Goal: Task Accomplishment & Management: Manage account settings

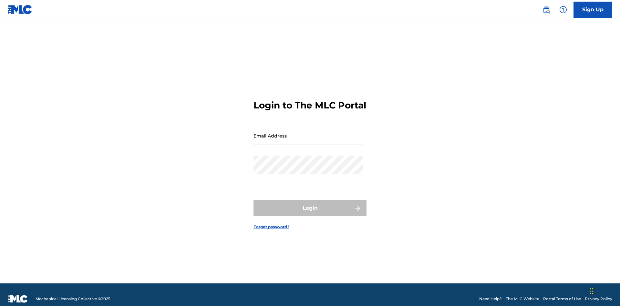
scroll to position [8, 0]
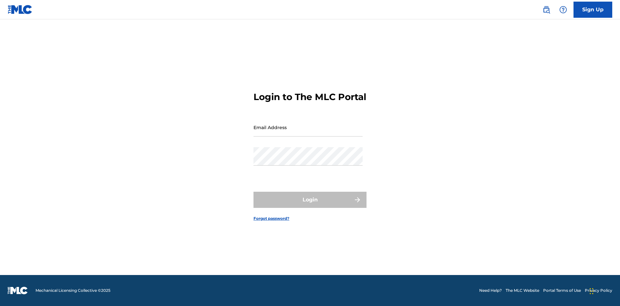
click at [308, 133] on input "Email Address" at bounding box center [307, 127] width 109 height 18
type input "d042f0f1-cab8-491d-ac02-c0b4ea006219@mailslurp.net"
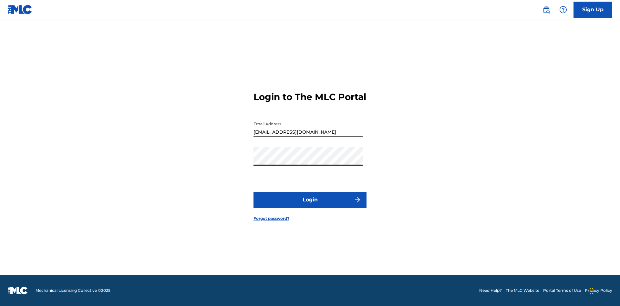
click at [310, 205] on button "Login" at bounding box center [309, 200] width 113 height 16
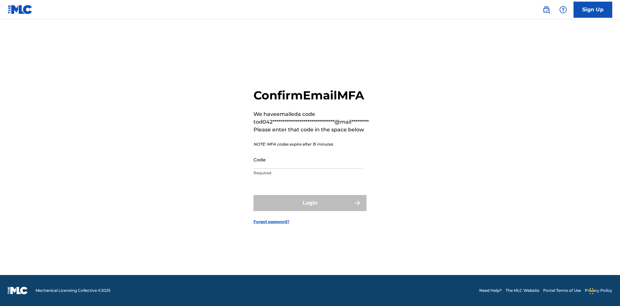
click at [308, 159] on input "Code" at bounding box center [307, 159] width 109 height 18
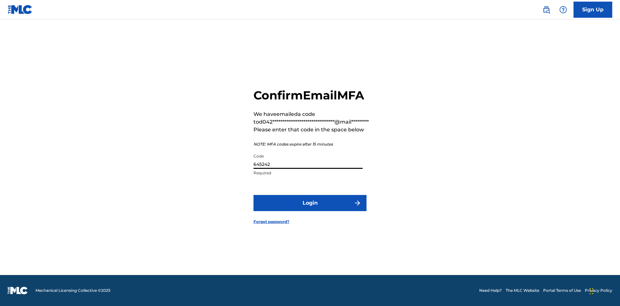
type input "645242"
click at [310, 203] on button "Login" at bounding box center [309, 203] width 113 height 16
